Goal: Information Seeking & Learning: Learn about a topic

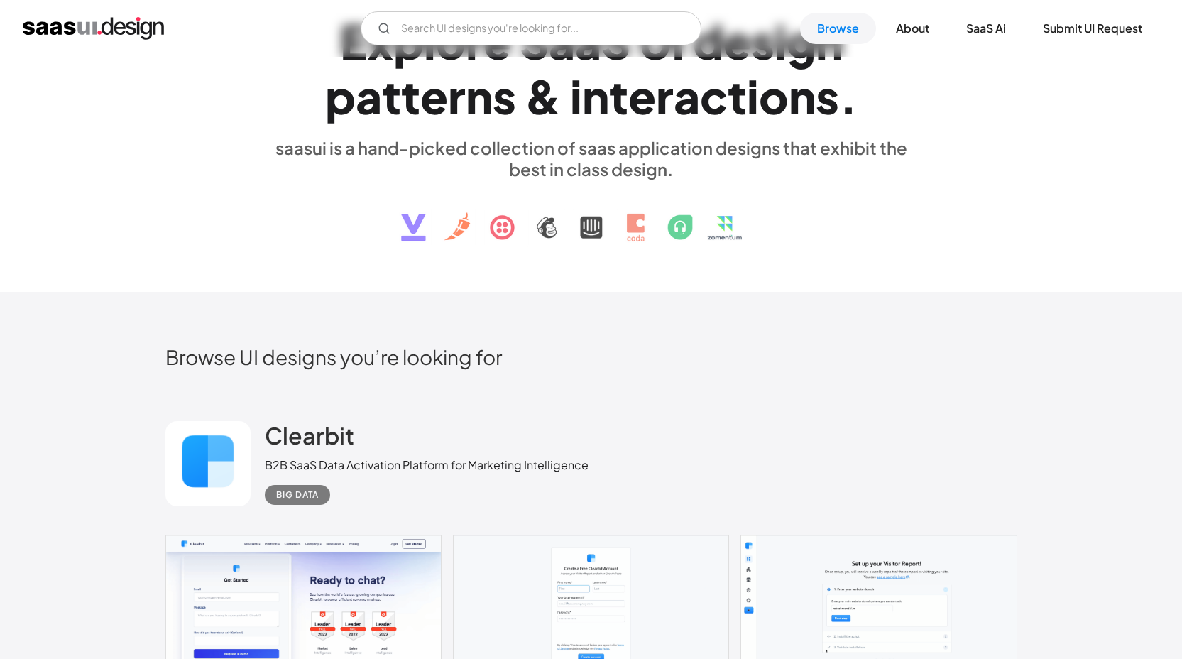
scroll to position [94, 0]
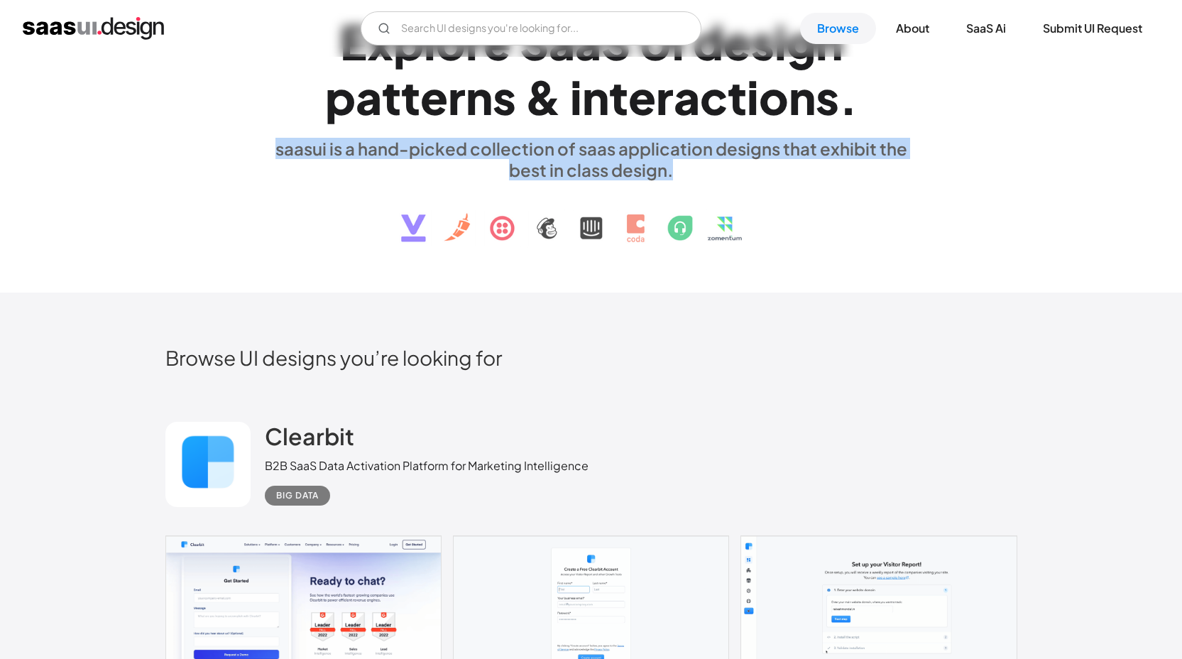
drag, startPoint x: 278, startPoint y: 152, endPoint x: 1039, endPoint y: 211, distance: 763.2
click at [1039, 211] on div "E x p l o r e S a a S U I d e s i g n p a t t e r n s & i n t e r a c t i o n s…" at bounding box center [591, 127] width 1182 height 329
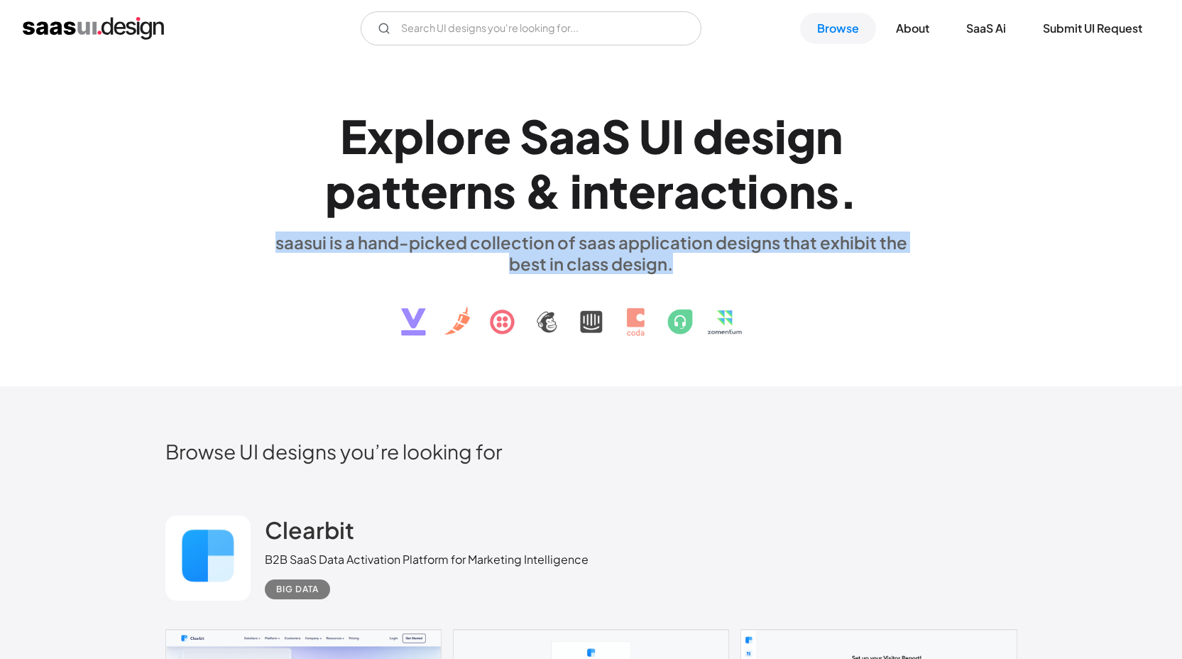
scroll to position [0, 0]
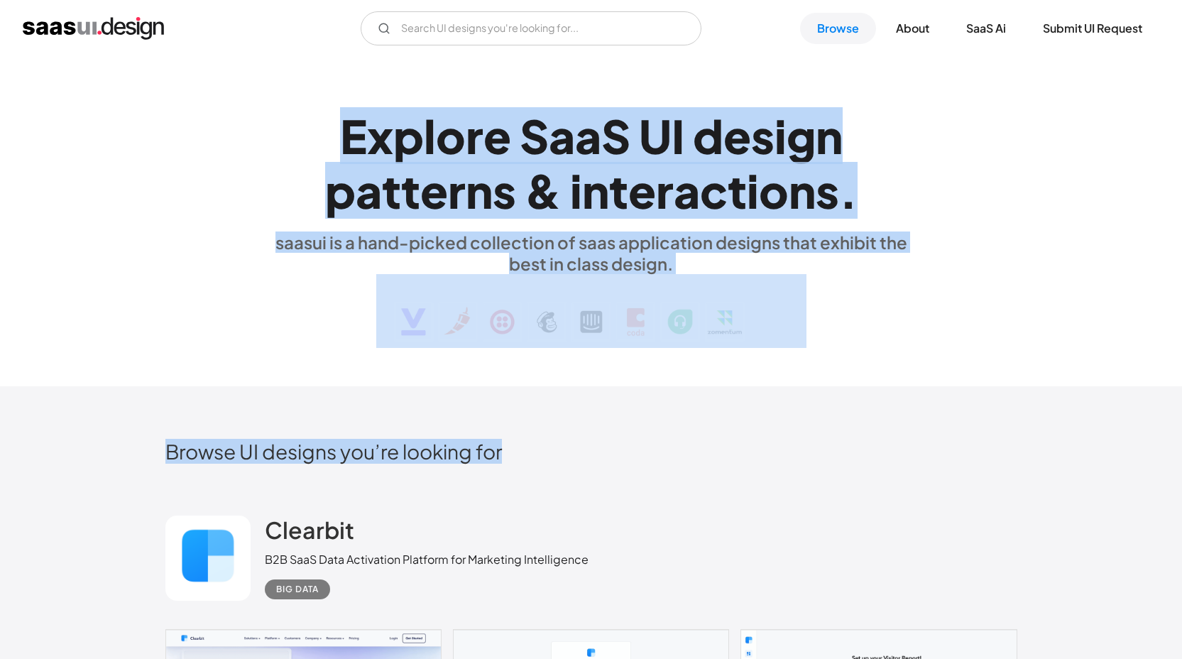
drag, startPoint x: 342, startPoint y: 131, endPoint x: 1073, endPoint y: 411, distance: 783.1
click at [1043, 311] on div "E x p l o r e S a a S U I d e s i g n p a t t e r n s & i n t e r a c t i o n s…" at bounding box center [591, 221] width 1182 height 329
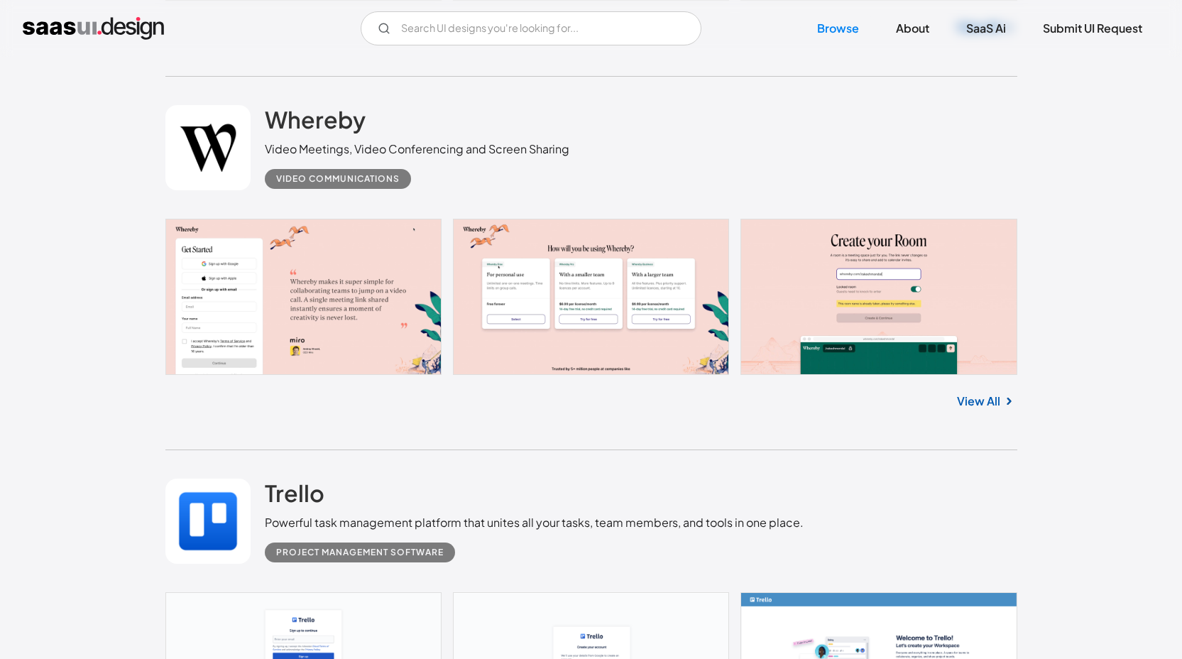
scroll to position [3031, 0]
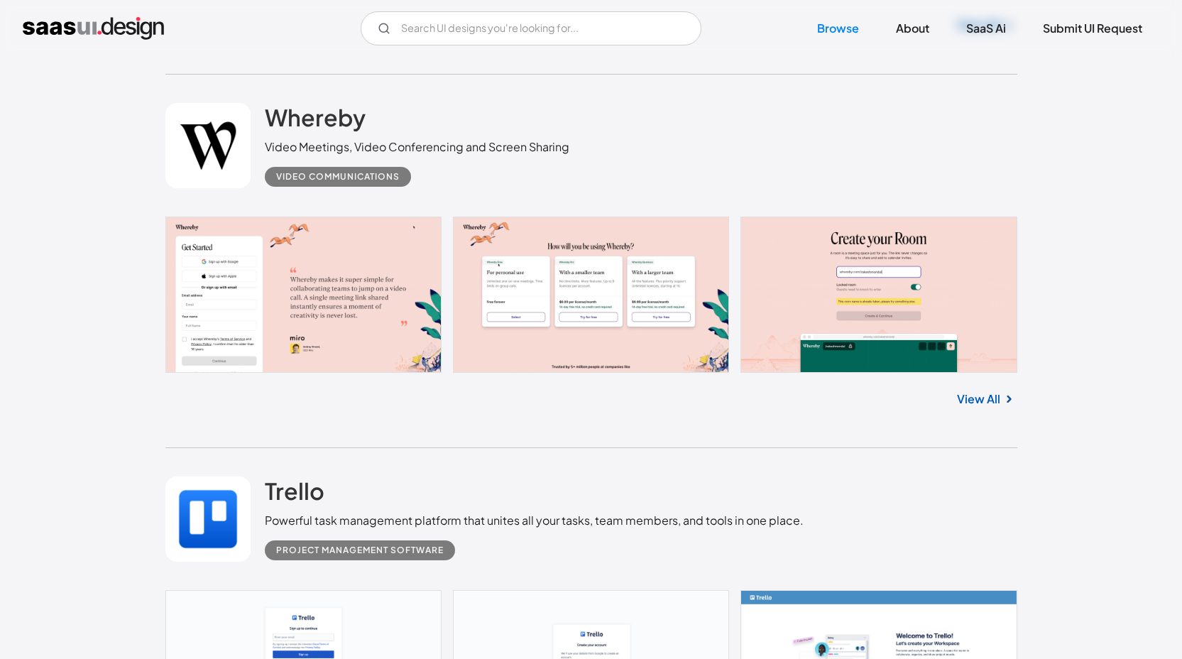
click at [984, 402] on link "View All" at bounding box center [978, 398] width 43 height 17
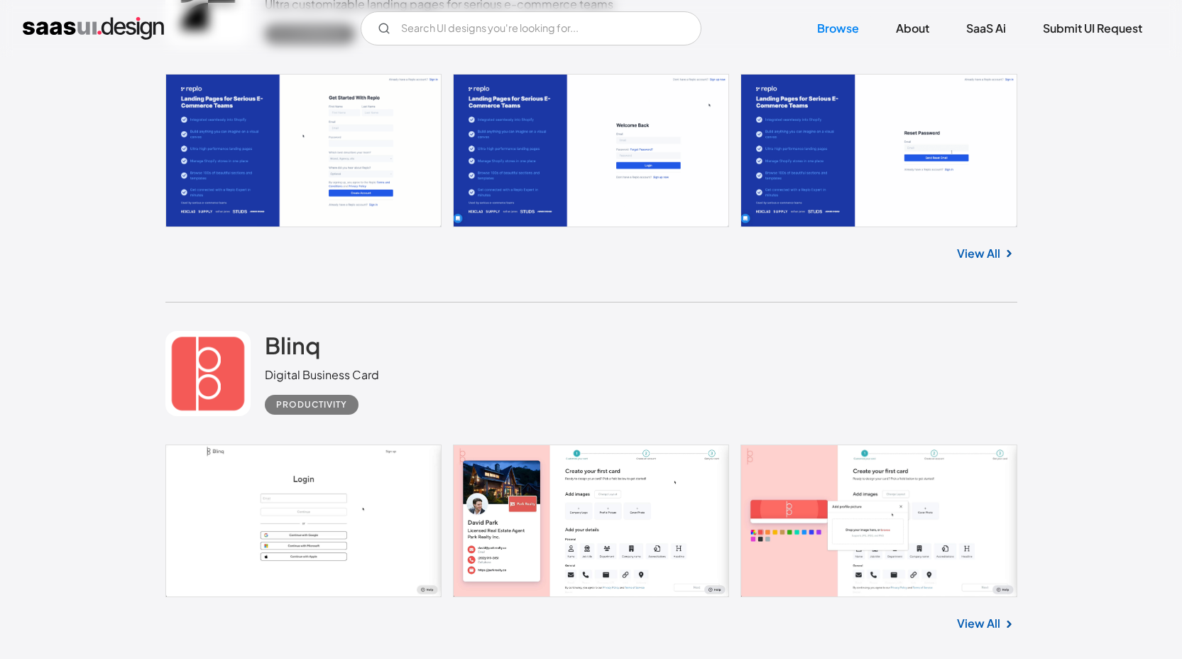
scroll to position [5801, 0]
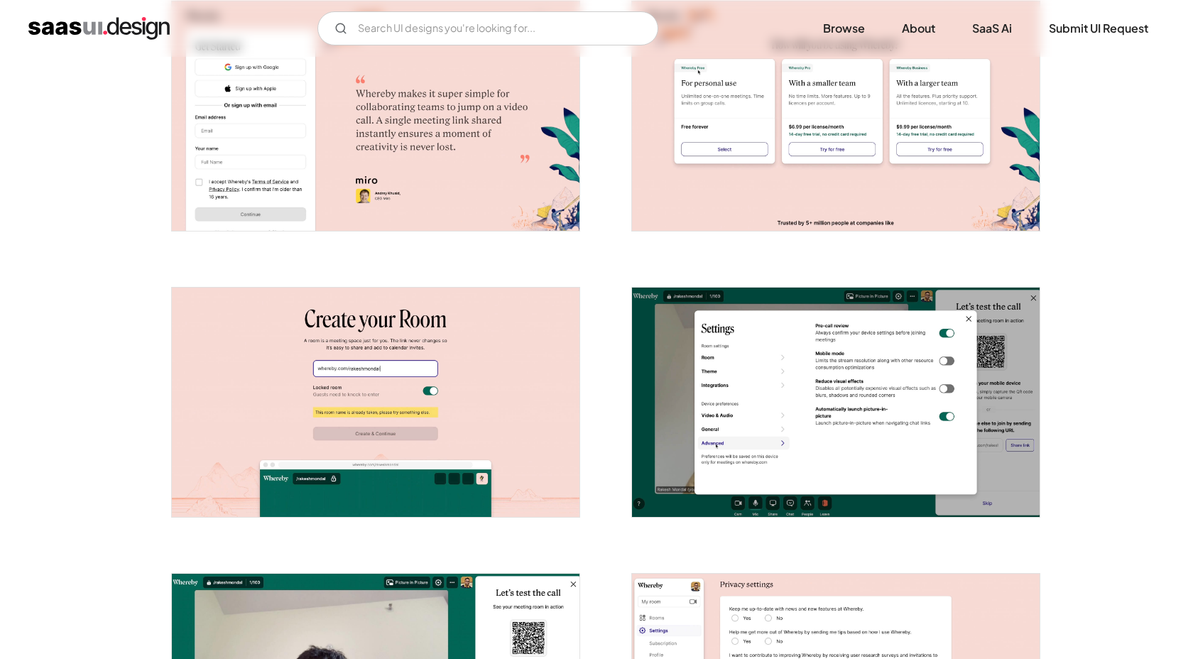
scroll to position [204, 0]
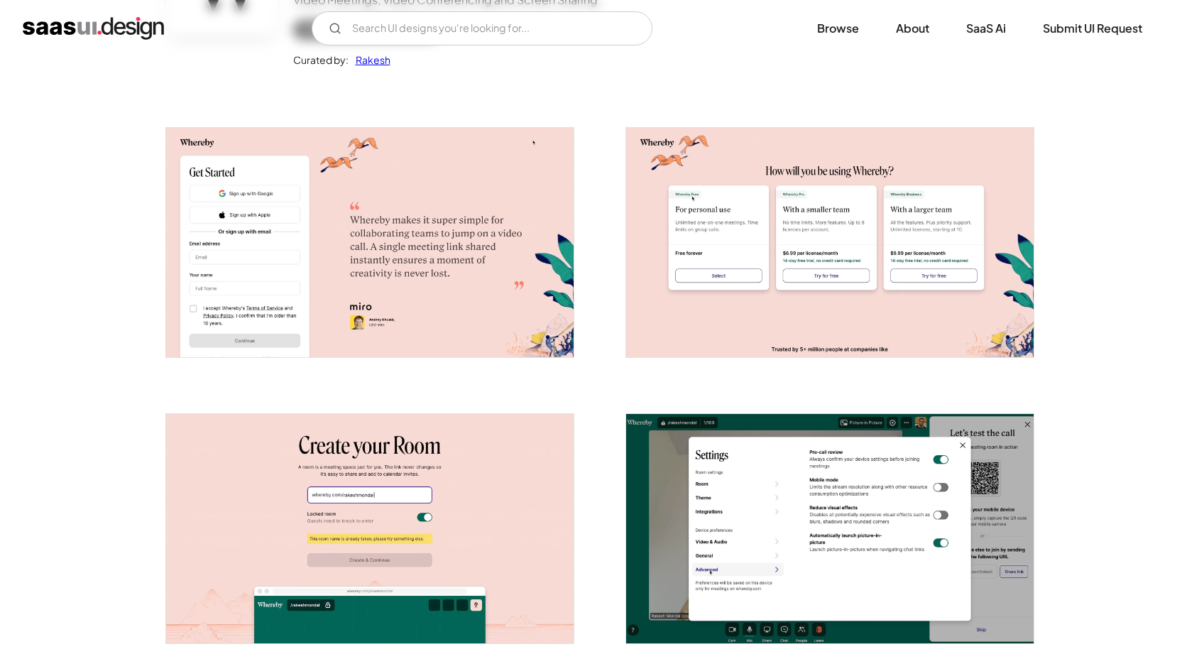
click at [506, 243] on img "open lightbox" at bounding box center [369, 242] width 407 height 229
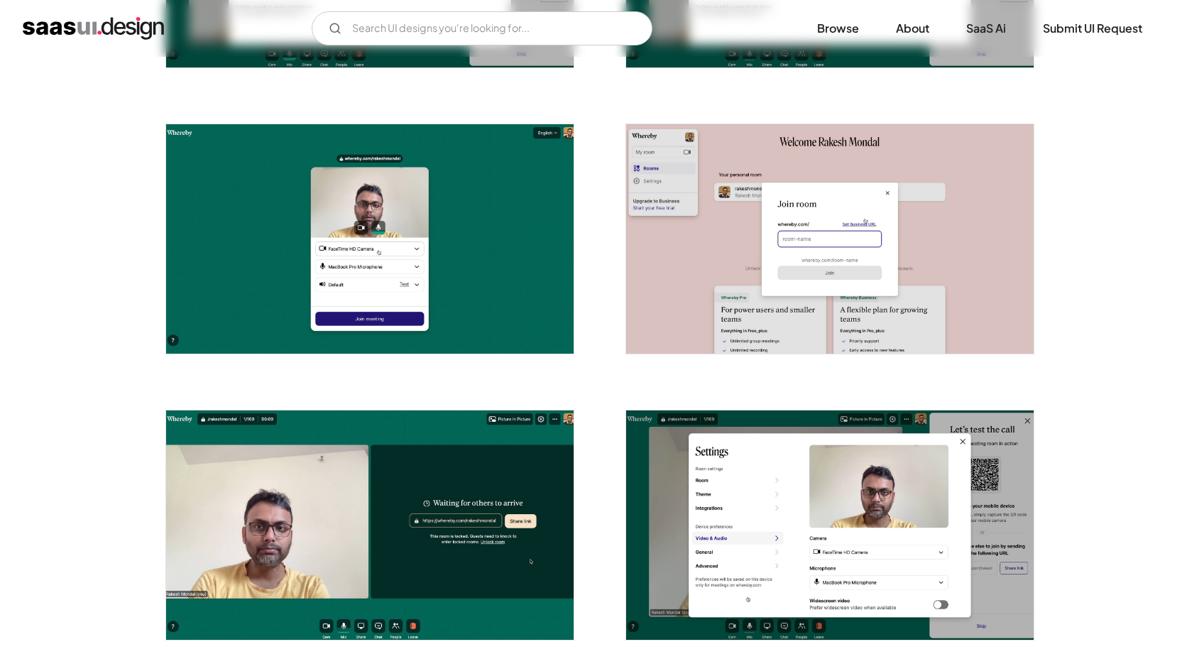
scroll to position [1535, 0]
